Goal: Task Accomplishment & Management: Manage account settings

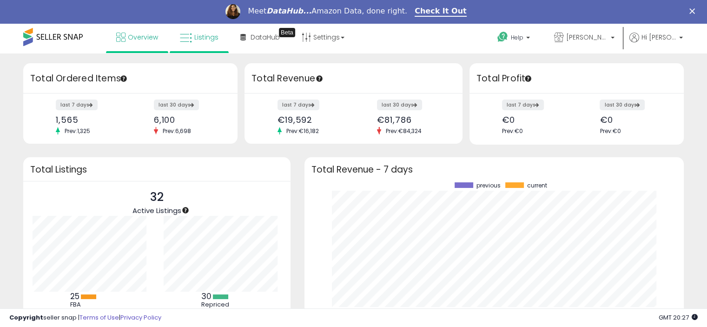
click at [201, 12] on div "Meet DataHub... Amazon Data, done right. Check It Out" at bounding box center [353, 12] width 707 height 16
click at [202, 39] on span "Listings" at bounding box center [206, 37] width 24 height 9
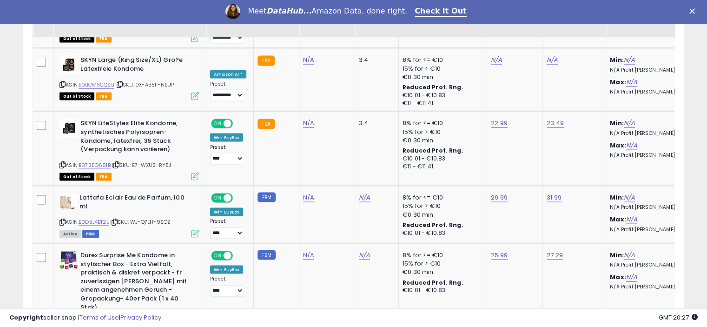
scroll to position [1989, 0]
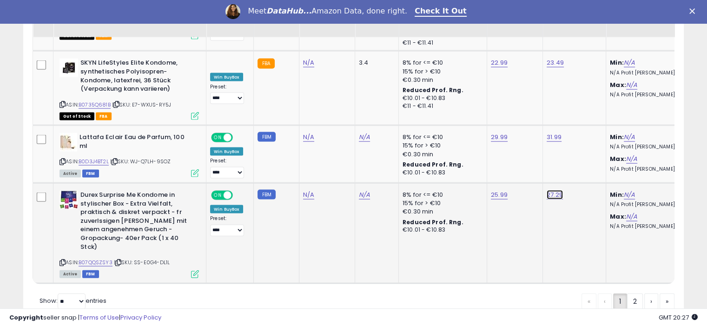
click at [552, 190] on link "27.29" at bounding box center [555, 194] width 16 height 9
type input "*"
type input "**"
type input "*****"
click button "submit" at bounding box center [576, 139] width 16 height 14
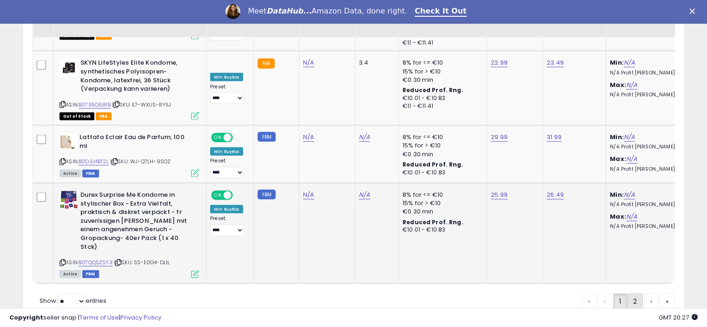
click at [633, 293] on link "2" at bounding box center [635, 301] width 16 height 16
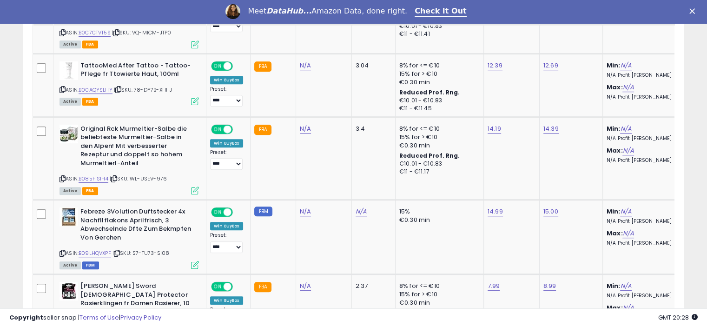
scroll to position [404, 0]
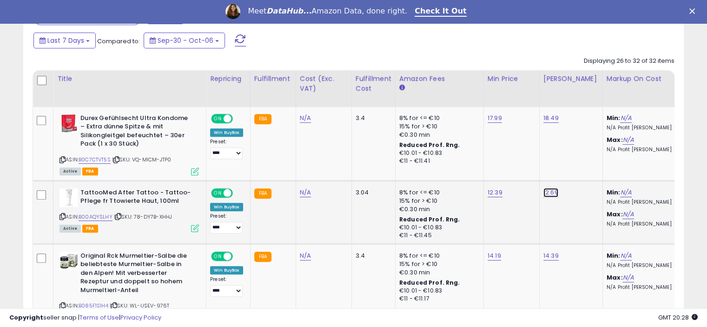
click at [549, 193] on link "12.69" at bounding box center [550, 192] width 15 height 9
type input "*****"
click button "submit" at bounding box center [574, 169] width 16 height 14
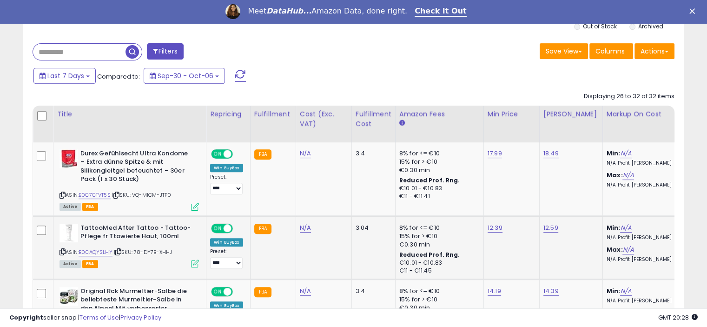
scroll to position [0, 0]
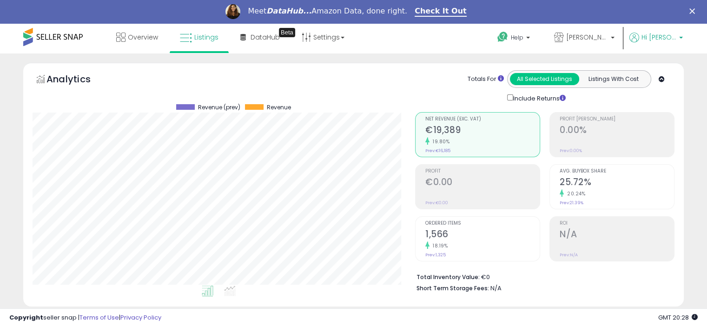
click at [677, 40] on p "Hi [PERSON_NAME]" at bounding box center [655, 39] width 53 height 12
click at [662, 120] on link "Logout" at bounding box center [662, 121] width 20 height 9
